Goal: Transaction & Acquisition: Purchase product/service

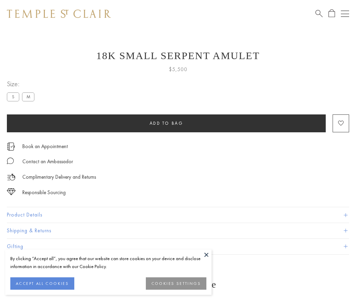
click at [166, 123] on span "Add to bag" at bounding box center [167, 123] width 34 height 6
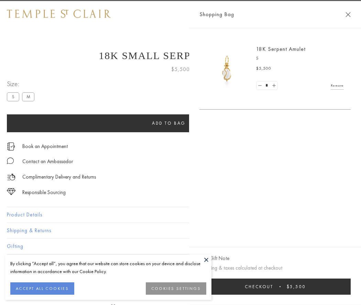
click at [351, 287] on button "Checkout $5,500" at bounding box center [274, 287] width 151 height 16
